Goal: Task Accomplishment & Management: Manage account settings

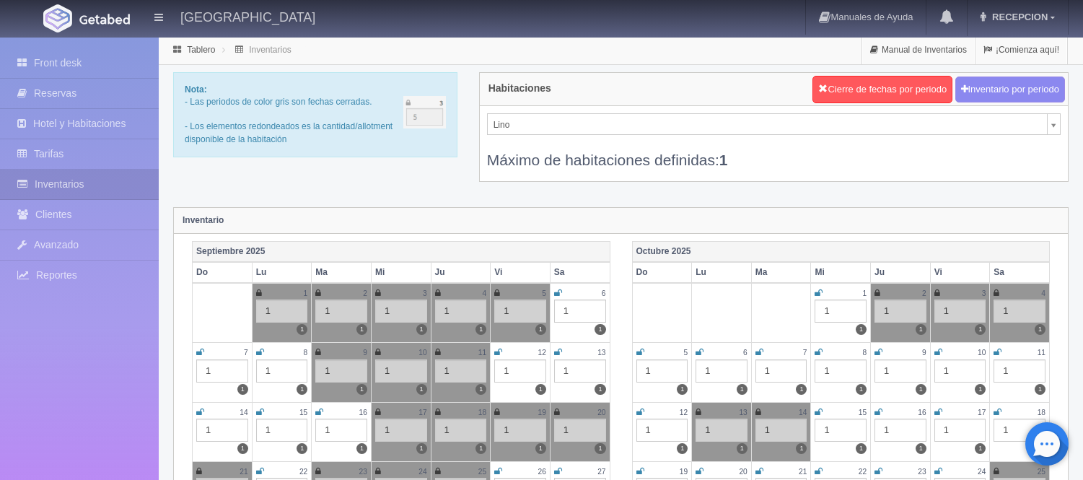
scroll to position [80, 0]
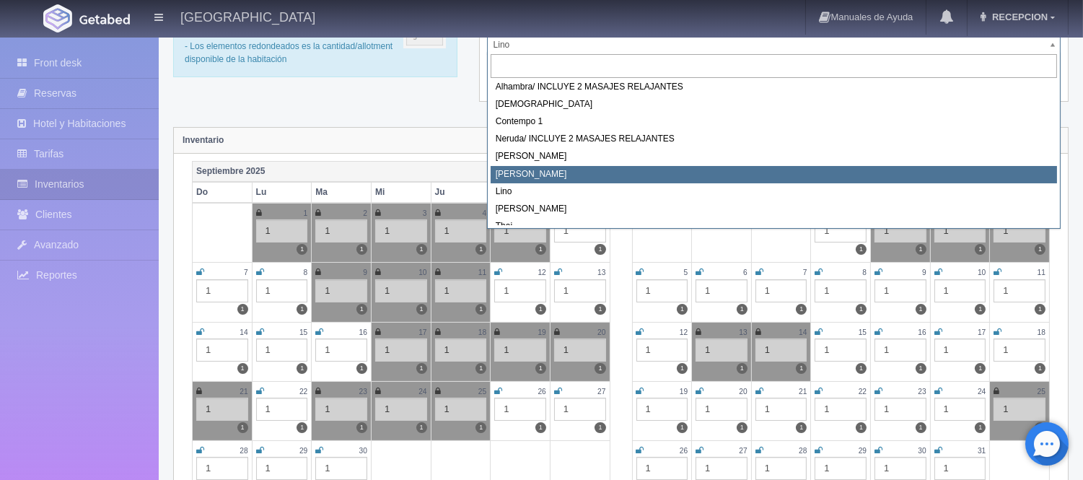
scroll to position [82, 0]
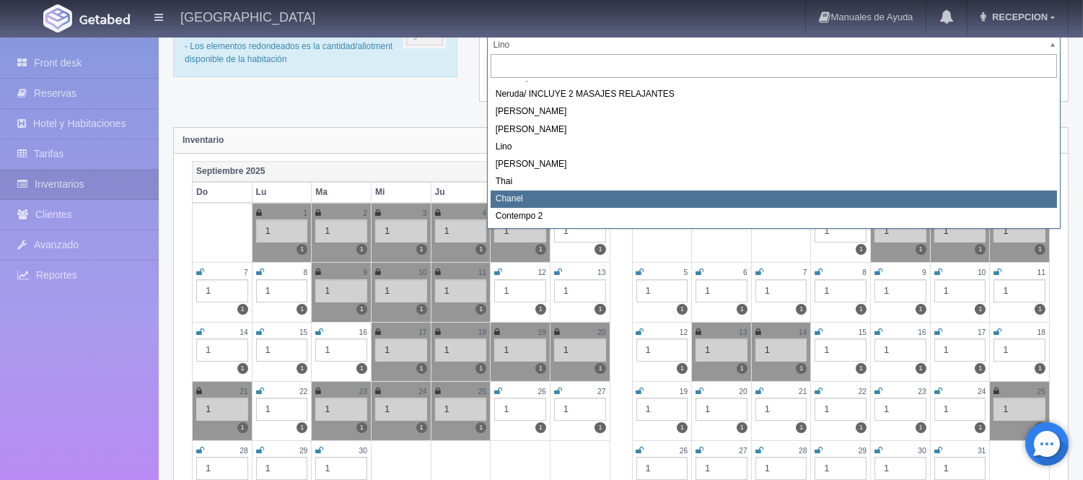
select select "728"
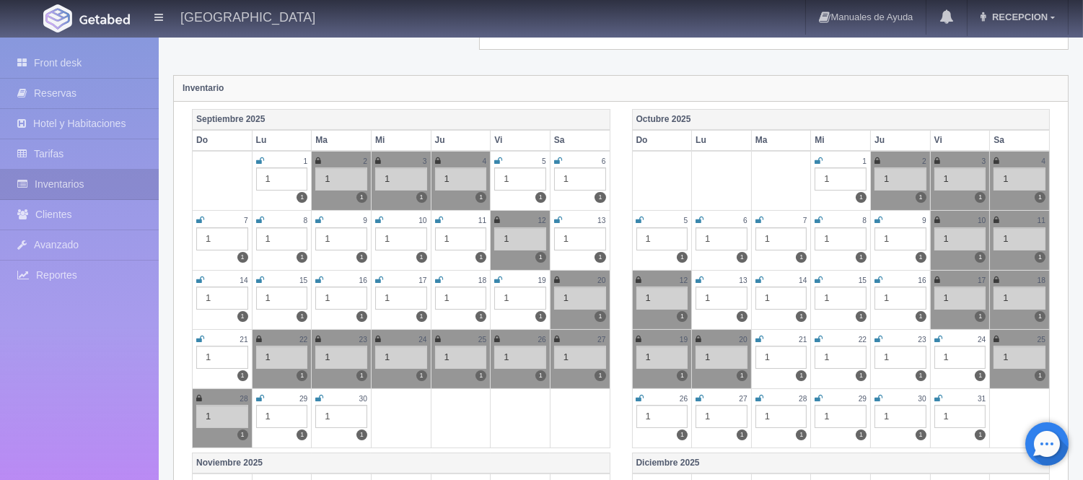
scroll to position [160, 0]
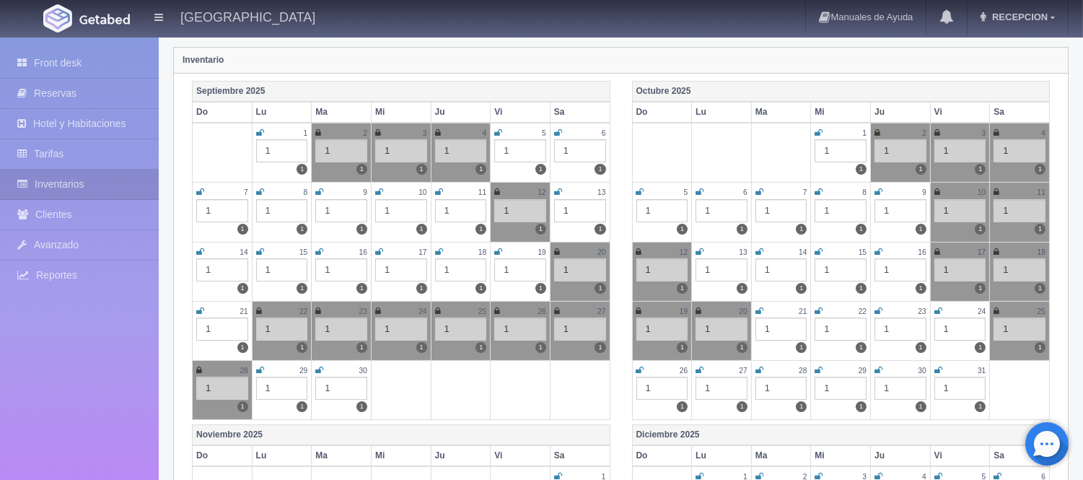
click at [698, 250] on icon at bounding box center [700, 252] width 8 height 9
click at [756, 249] on icon at bounding box center [760, 252] width 8 height 9
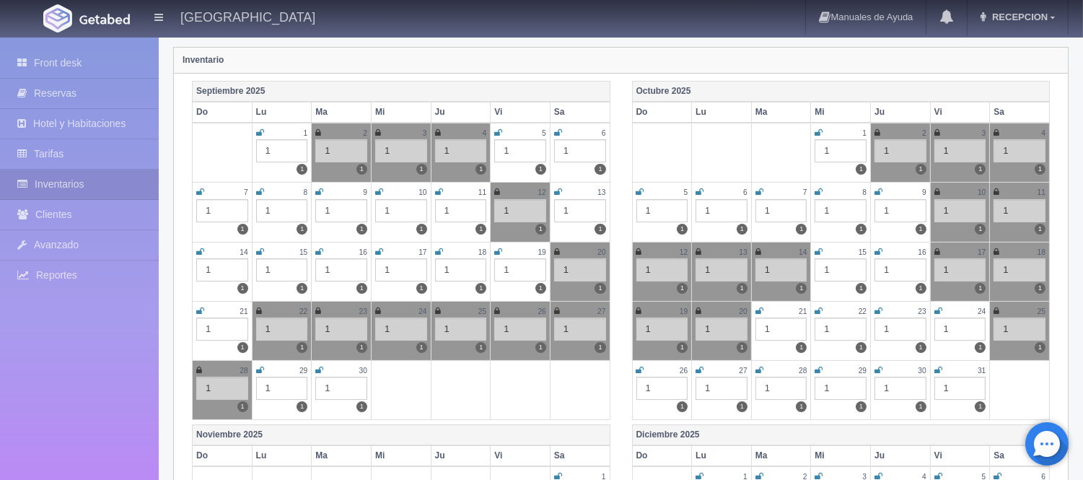
click at [818, 253] on icon at bounding box center [819, 252] width 8 height 9
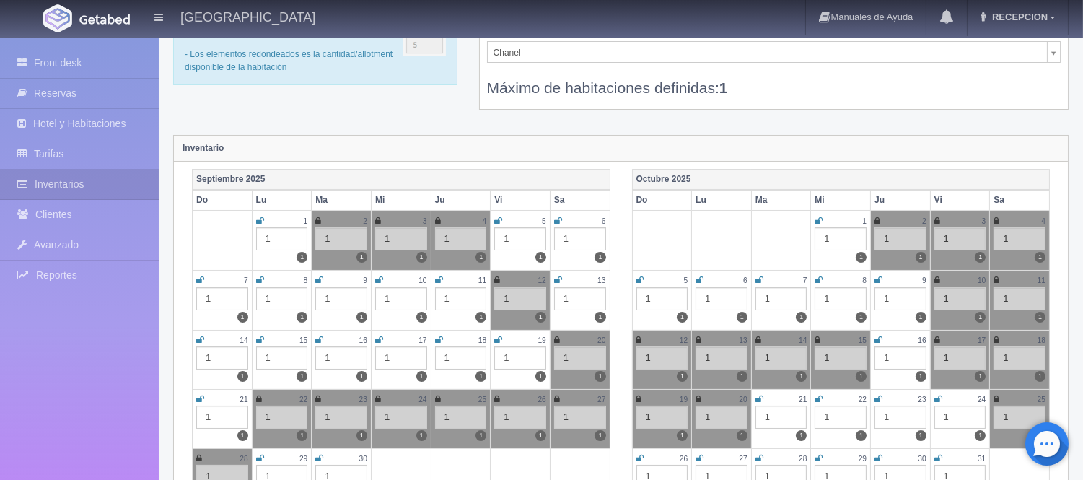
scroll to position [0, 0]
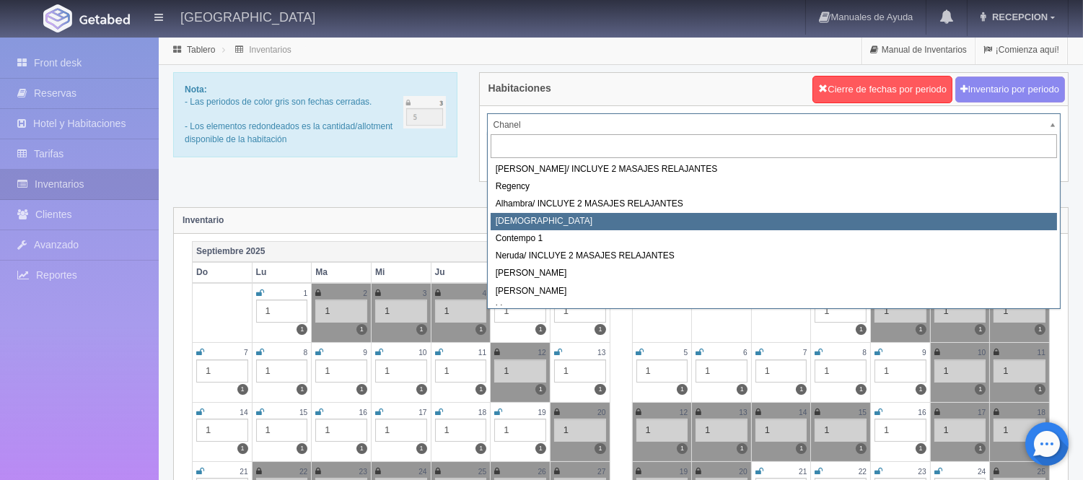
select select "720"
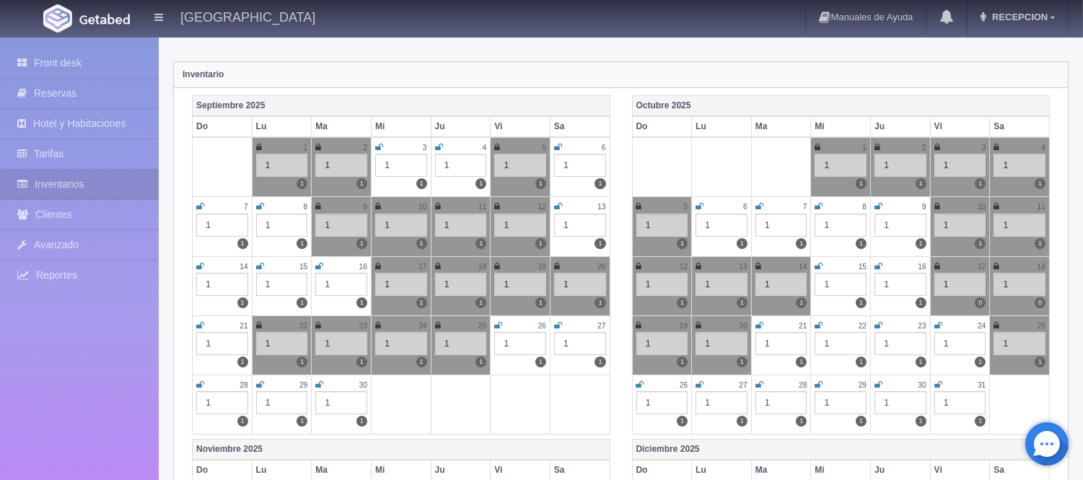
scroll to position [160, 0]
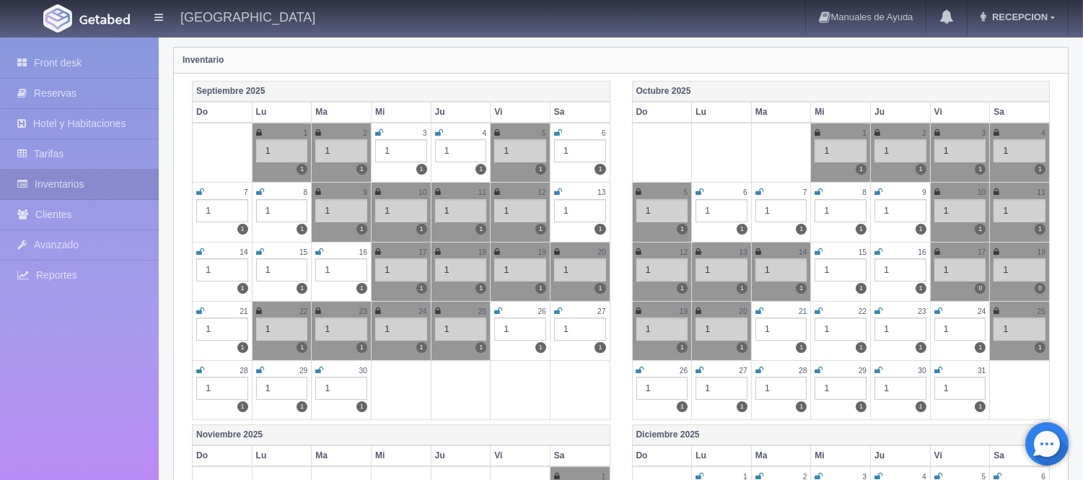
click at [759, 192] on icon at bounding box center [760, 192] width 8 height 9
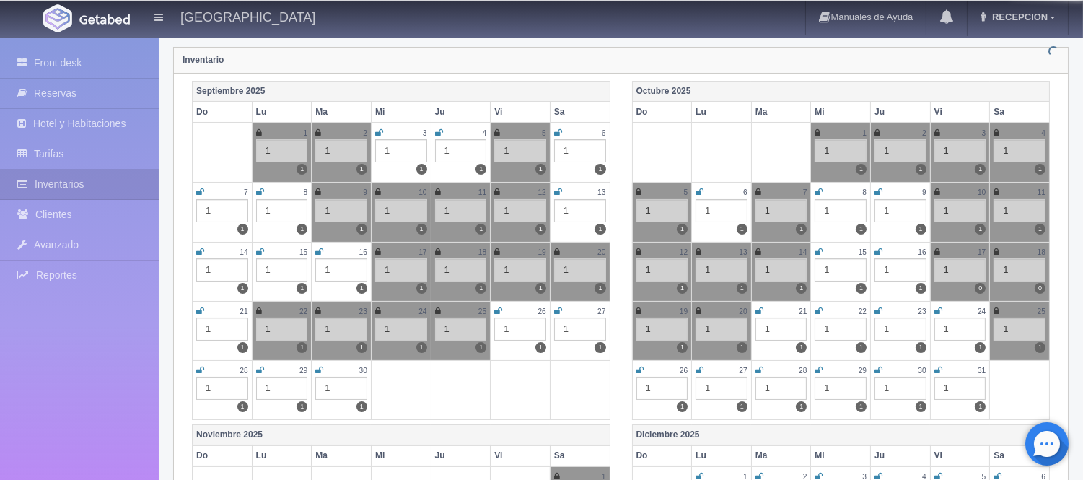
click at [818, 192] on icon at bounding box center [819, 192] width 8 height 9
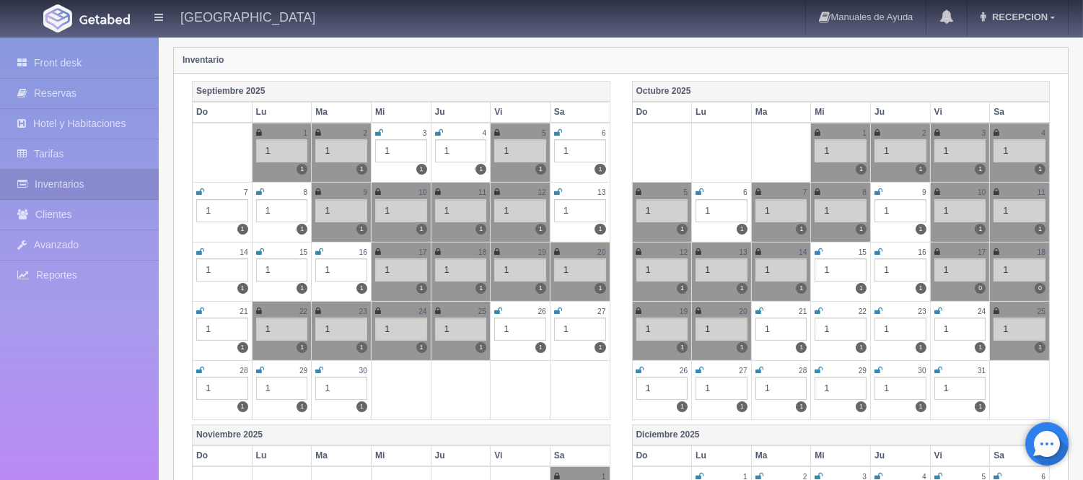
click at [877, 191] on icon at bounding box center [879, 192] width 8 height 9
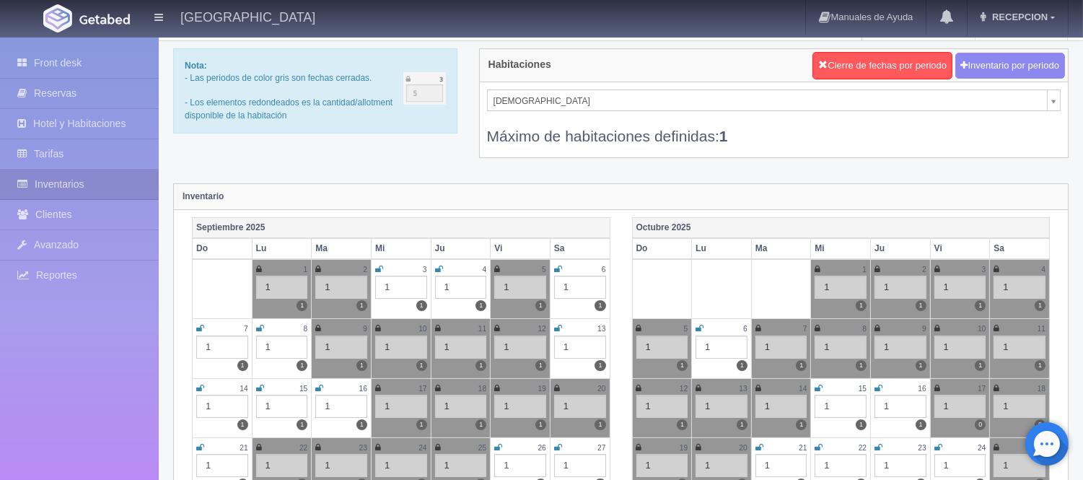
scroll to position [0, 0]
